Goal: Transaction & Acquisition: Purchase product/service

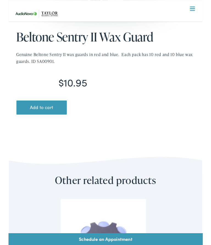
scroll to position [294, 0]
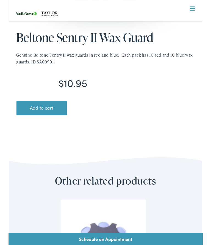
click at [43, 117] on button "Add to cart" at bounding box center [36, 117] width 55 height 15
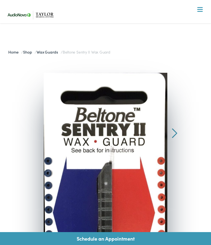
scroll to position [315, 0]
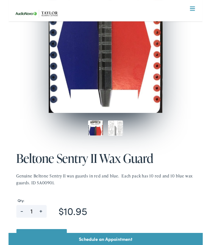
scroll to position [199, 0]
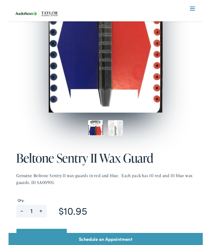
click at [38, 228] on span "+" at bounding box center [35, 227] width 12 height 9
type input "2"
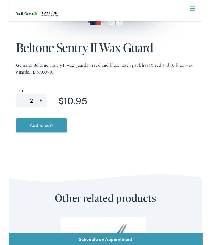
click at [54, 140] on button "Add to cart" at bounding box center [36, 136] width 55 height 15
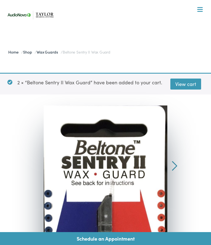
click at [183, 82] on link "View cart" at bounding box center [185, 84] width 31 height 11
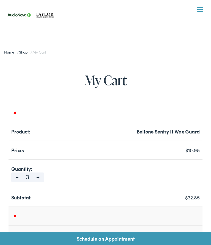
click at [16, 176] on span "-" at bounding box center [17, 176] width 12 height 7
type input "2"
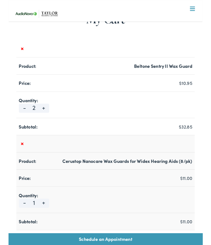
scroll to position [66, 0]
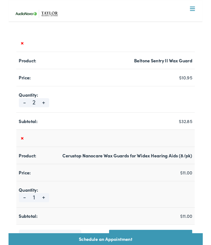
click at [14, 151] on link "×" at bounding box center [14, 150] width 7 height 7
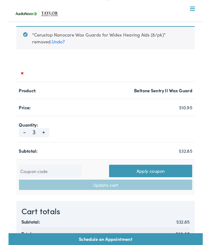
scroll to position [76, 0]
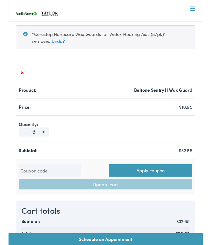
click at [17, 145] on span "-" at bounding box center [17, 142] width 12 height 7
type input "2"
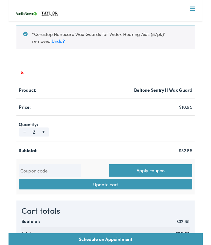
click at [100, 201] on button "Update cart" at bounding box center [105, 200] width 189 height 11
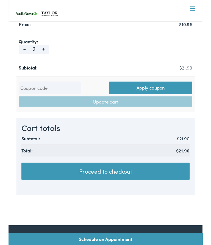
scroll to position [159, 0]
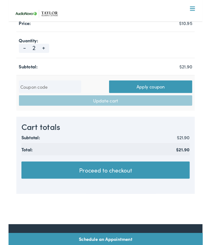
click at [156, 186] on link "Proceed to checkout" at bounding box center [105, 185] width 183 height 19
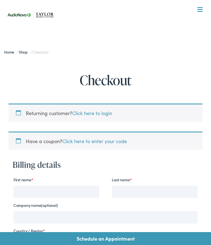
select select "TN"
